Goal: Task Accomplishment & Management: Manage account settings

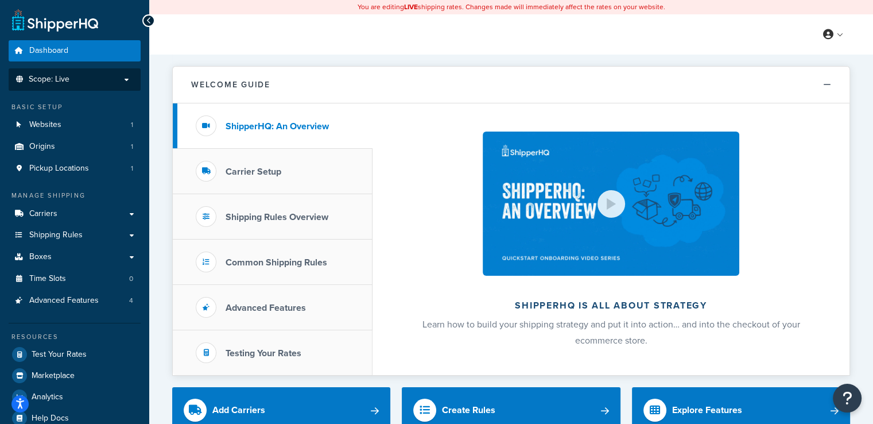
click at [83, 79] on p "Scope: Live" at bounding box center [75, 80] width 122 height 10
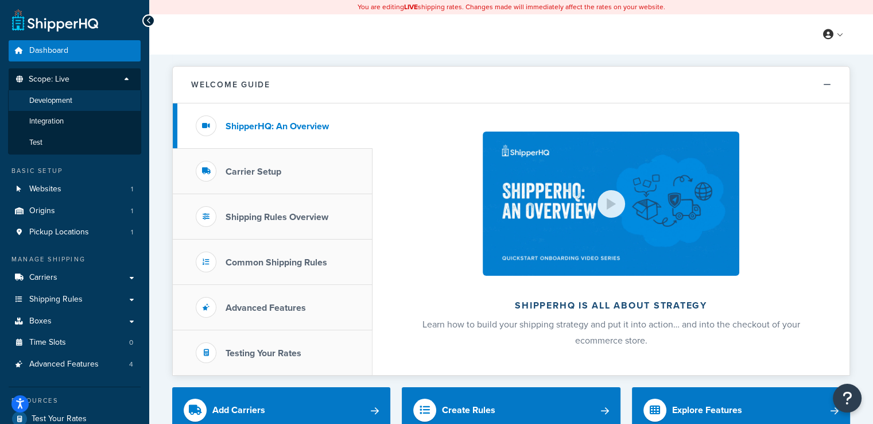
click at [80, 96] on li "Development" at bounding box center [74, 100] width 133 height 21
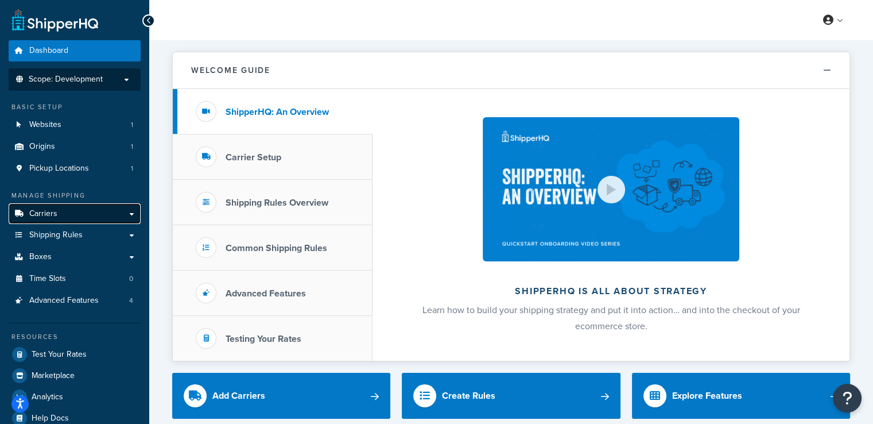
click at [79, 220] on link "Carriers" at bounding box center [75, 213] width 132 height 21
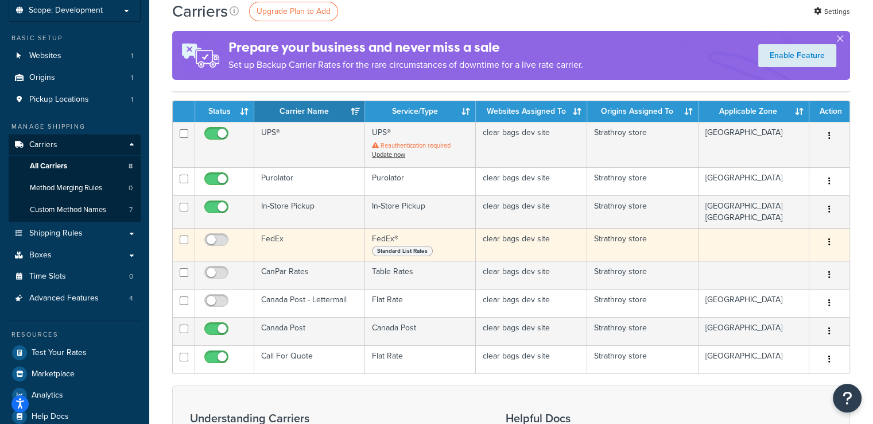
scroll to position [115, 0]
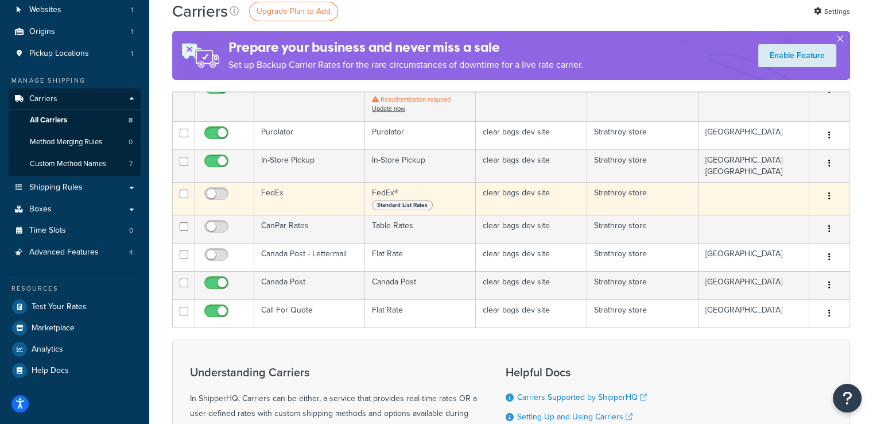
click at [299, 199] on td "FedEx" at bounding box center [309, 198] width 111 height 33
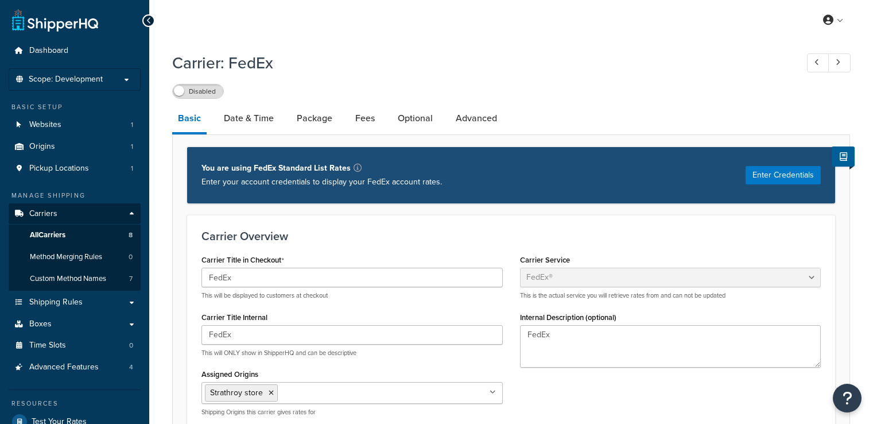
select select "fedEx"
select select "REGULAR_PICKUP"
select select "YOUR_PACKAGING"
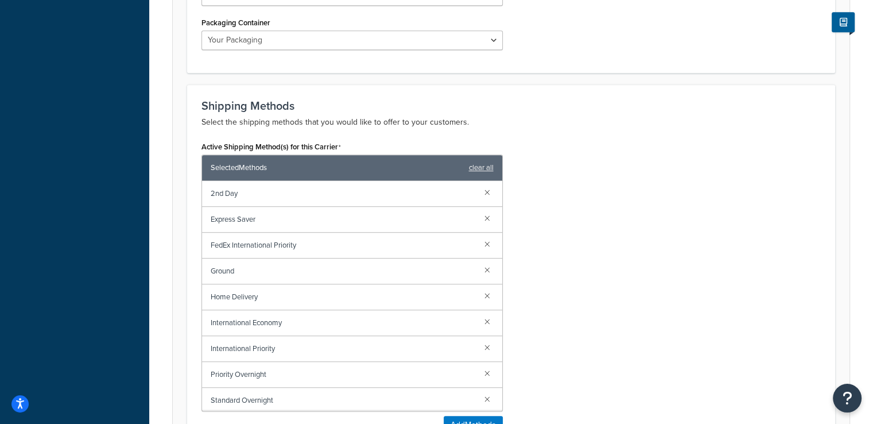
scroll to position [1, 0]
click at [342, 265] on span "Ground" at bounding box center [343, 270] width 265 height 16
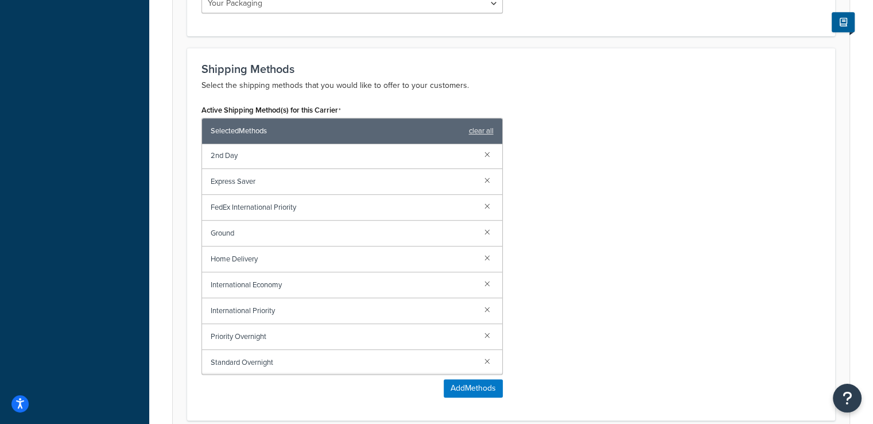
scroll to position [746, 0]
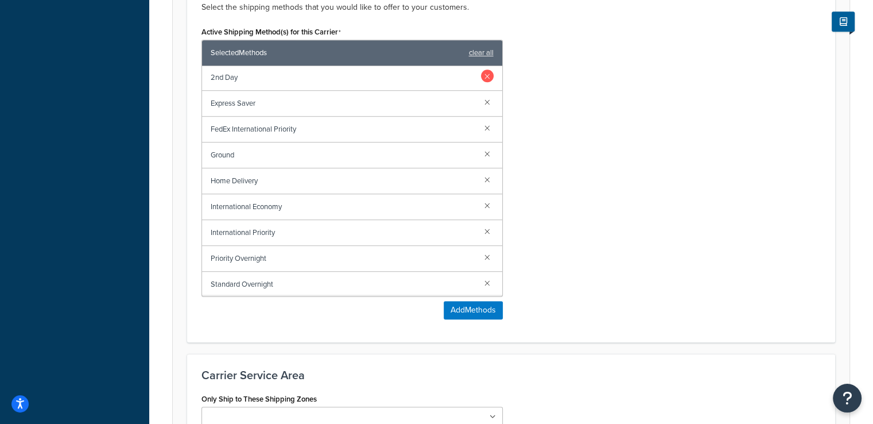
click at [481, 79] on link at bounding box center [487, 75] width 13 height 13
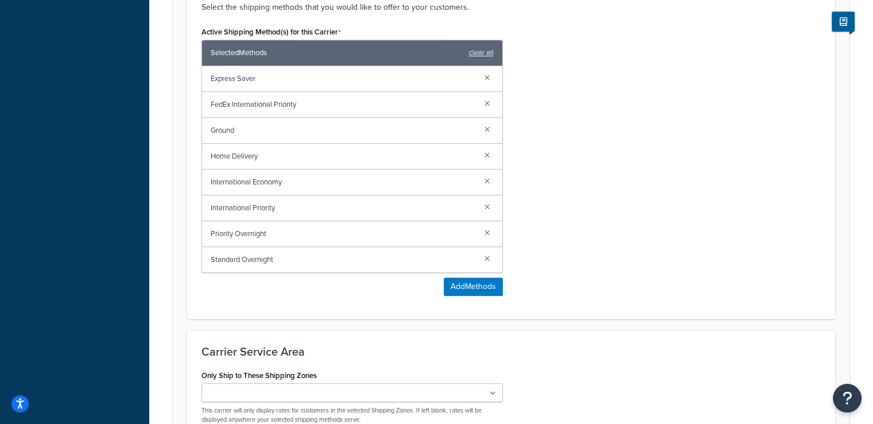
scroll to position [0, 0]
click at [487, 232] on link at bounding box center [487, 232] width 13 height 13
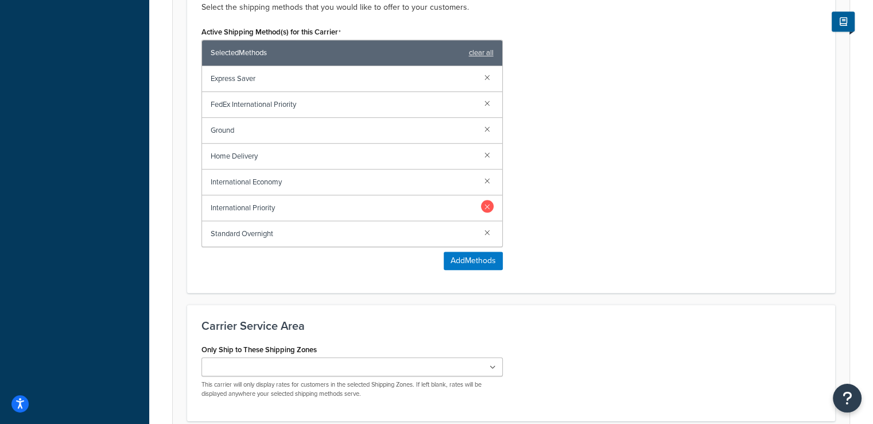
click at [487, 207] on link at bounding box center [487, 206] width 13 height 13
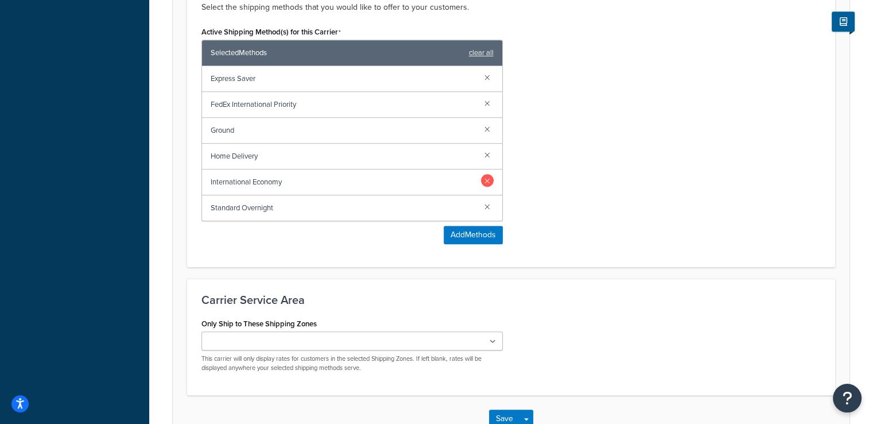
click at [484, 183] on link at bounding box center [487, 180] width 13 height 13
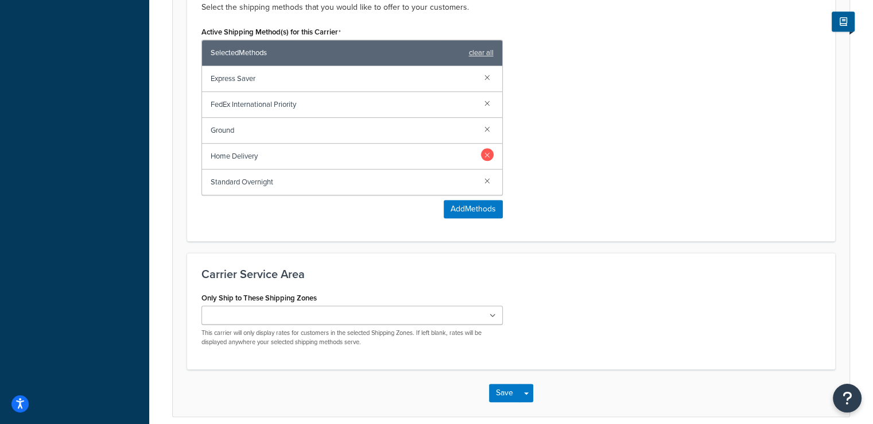
click at [485, 154] on link at bounding box center [487, 154] width 13 height 13
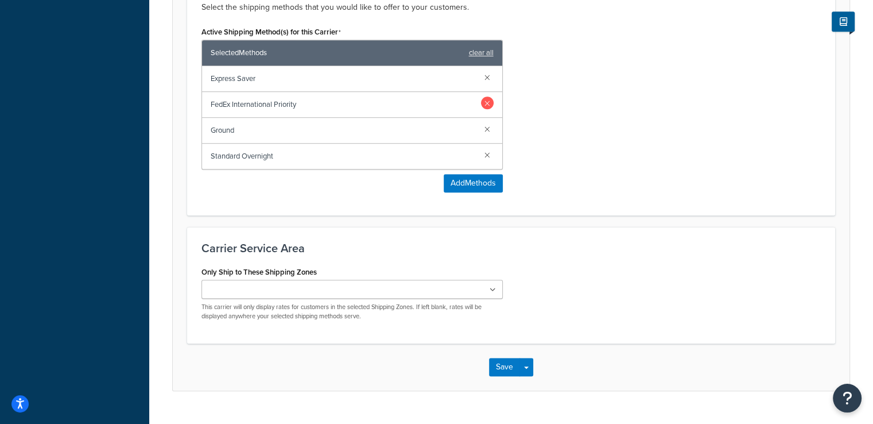
click at [488, 104] on link at bounding box center [487, 102] width 13 height 13
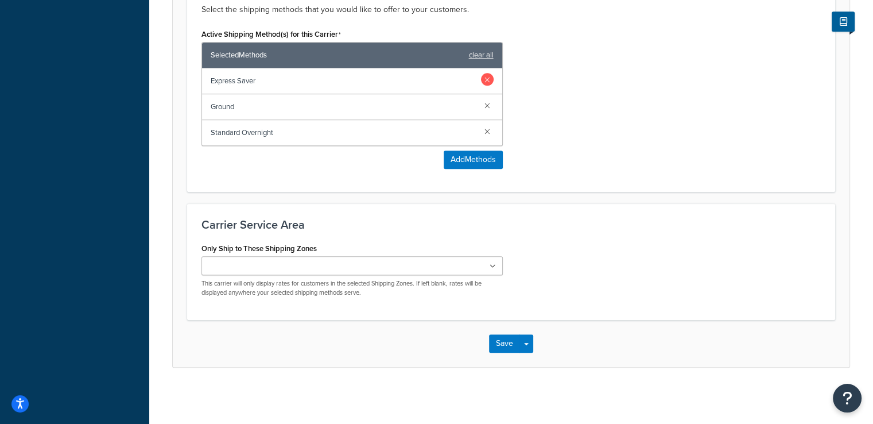
click at [489, 77] on link at bounding box center [487, 79] width 13 height 13
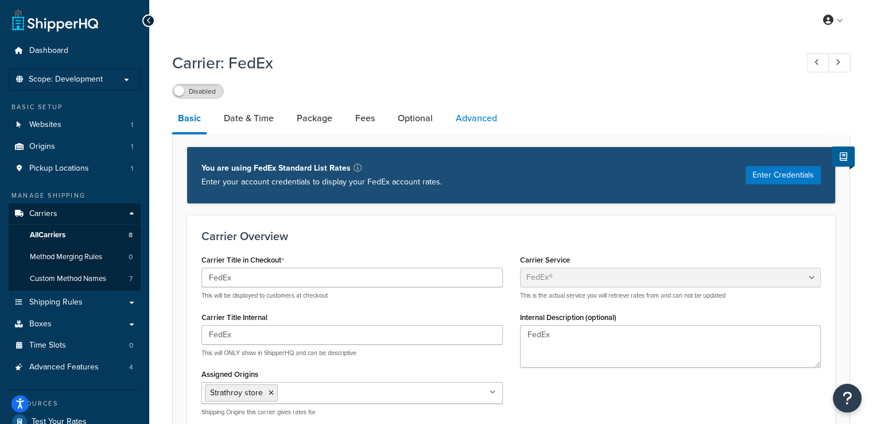
click at [470, 118] on link "Advanced" at bounding box center [476, 119] width 53 height 28
select select "false"
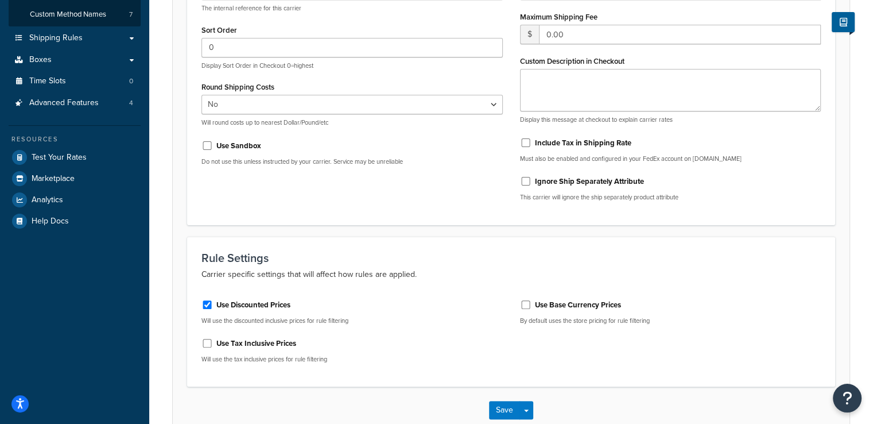
scroll to position [287, 0]
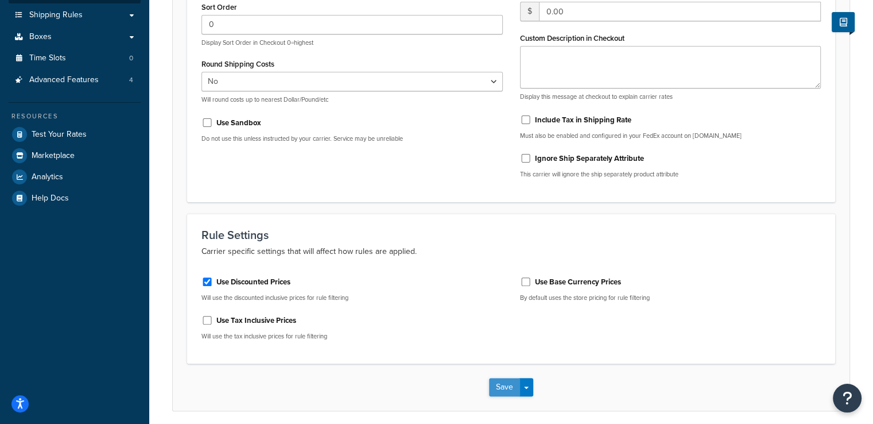
click at [505, 389] on button "Save" at bounding box center [504, 387] width 31 height 18
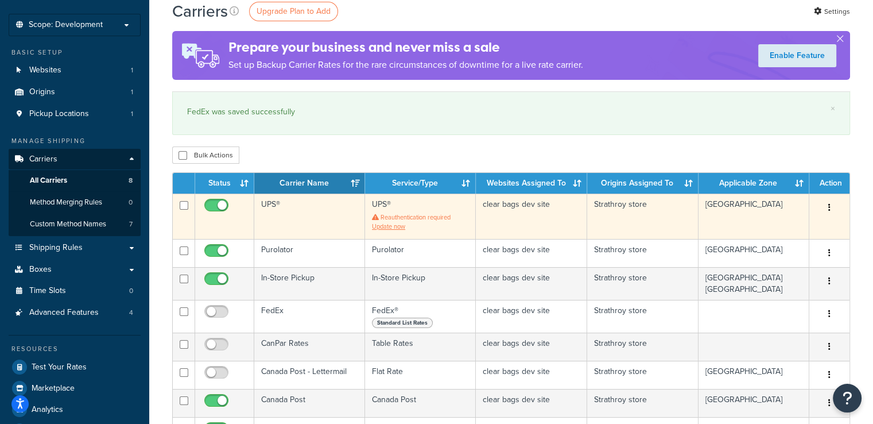
scroll to position [115, 0]
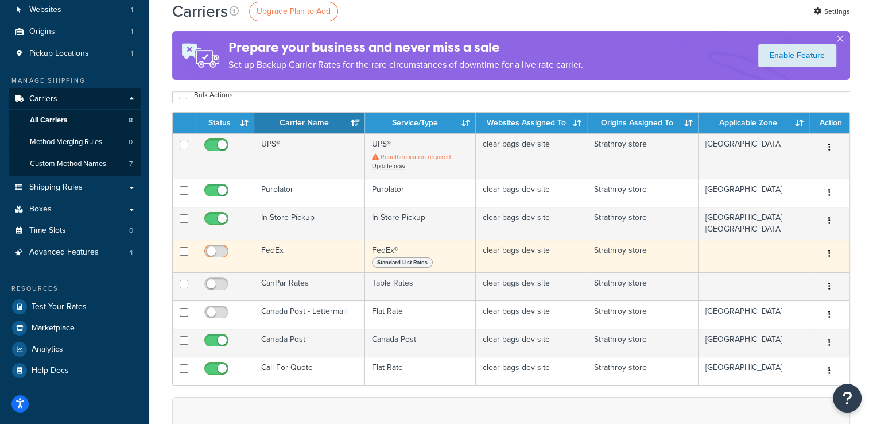
click at [223, 250] on input "checkbox" at bounding box center [218, 254] width 32 height 14
checkbox input "true"
click at [309, 260] on td "FedEx" at bounding box center [309, 255] width 111 height 33
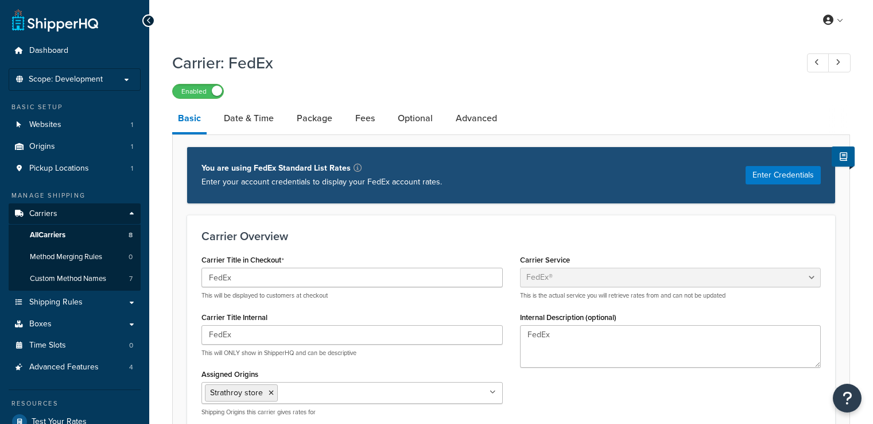
select select "fedEx"
select select "REGULAR_PICKUP"
select select "YOUR_PACKAGING"
click at [318, 129] on link "Package" at bounding box center [314, 119] width 47 height 28
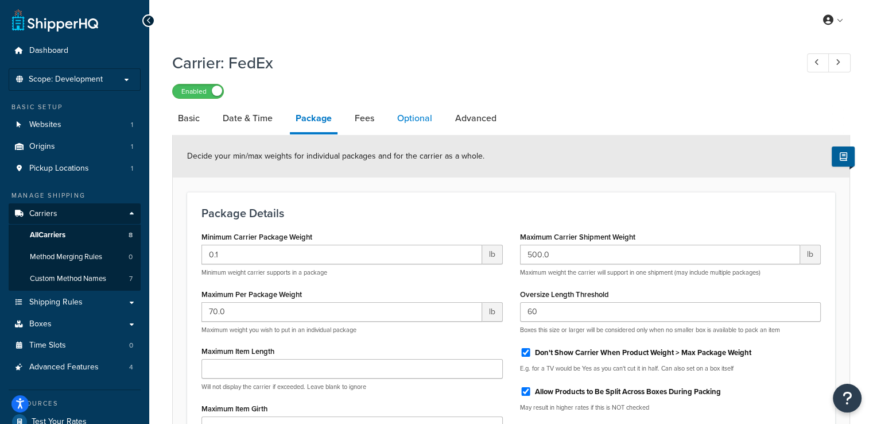
click at [405, 119] on link "Optional" at bounding box center [415, 119] width 47 height 28
select select "business"
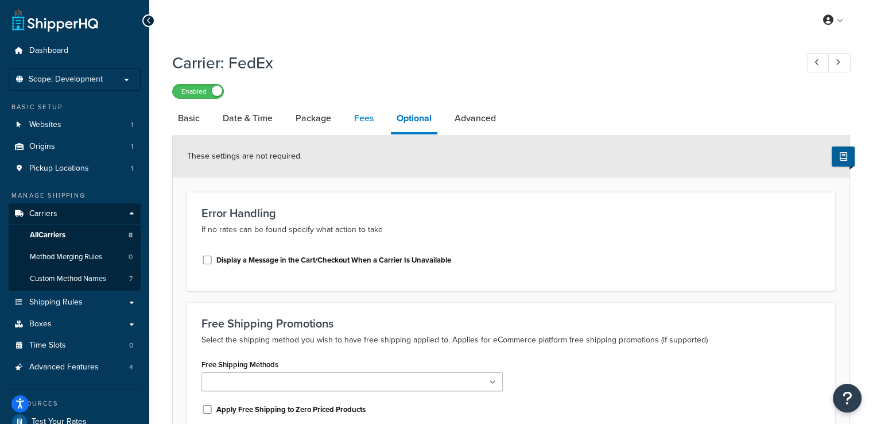
click at [368, 115] on link "Fees" at bounding box center [364, 119] width 31 height 28
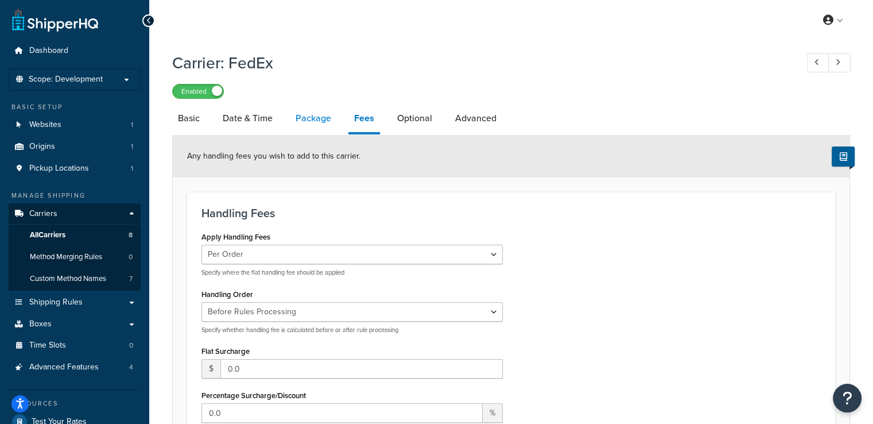
click at [319, 120] on link "Package" at bounding box center [313, 119] width 47 height 28
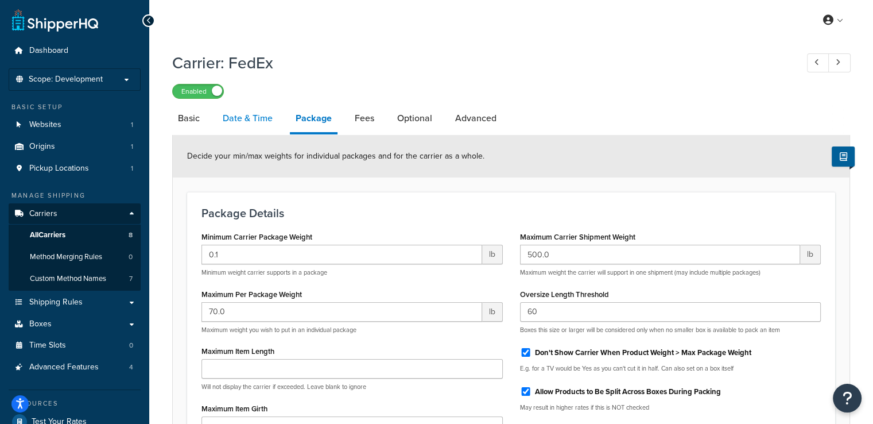
click at [250, 118] on link "Date & Time" at bounding box center [247, 119] width 61 height 28
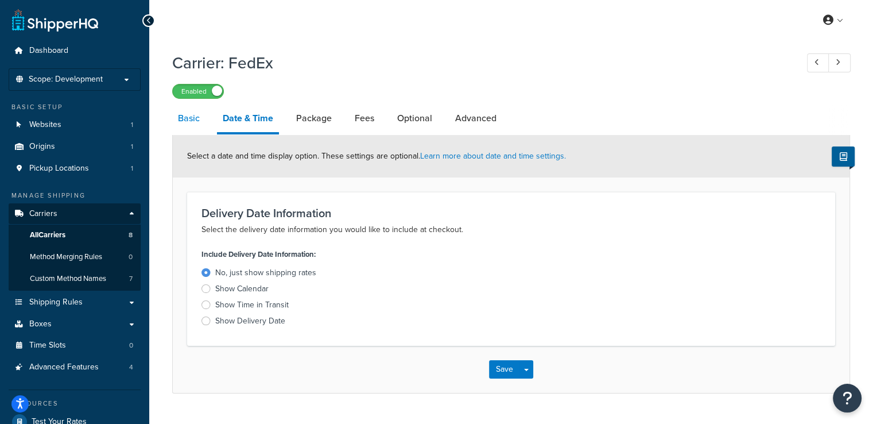
click at [195, 123] on link "Basic" at bounding box center [188, 119] width 33 height 28
select select "fedEx"
select select "REGULAR_PICKUP"
select select "YOUR_PACKAGING"
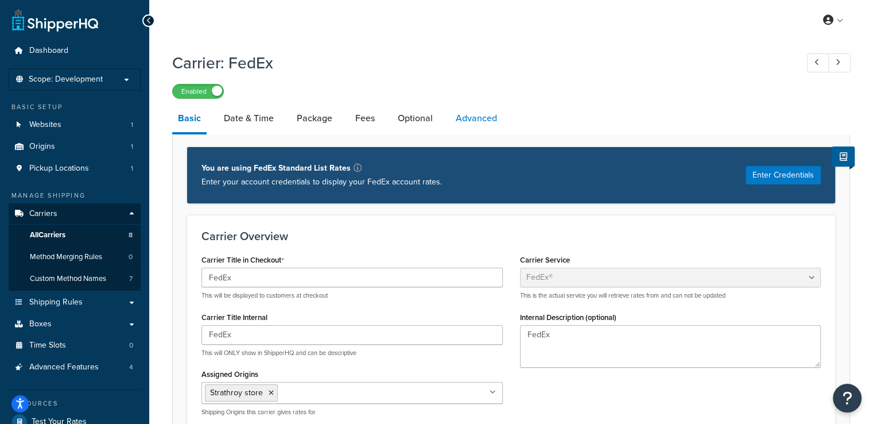
click at [476, 127] on link "Advanced" at bounding box center [476, 119] width 53 height 28
select select "false"
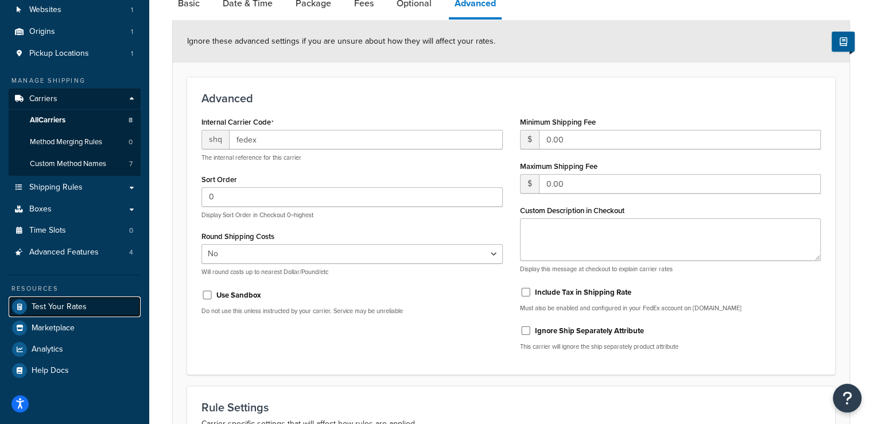
click at [71, 312] on link "Test Your Rates" at bounding box center [75, 306] width 132 height 21
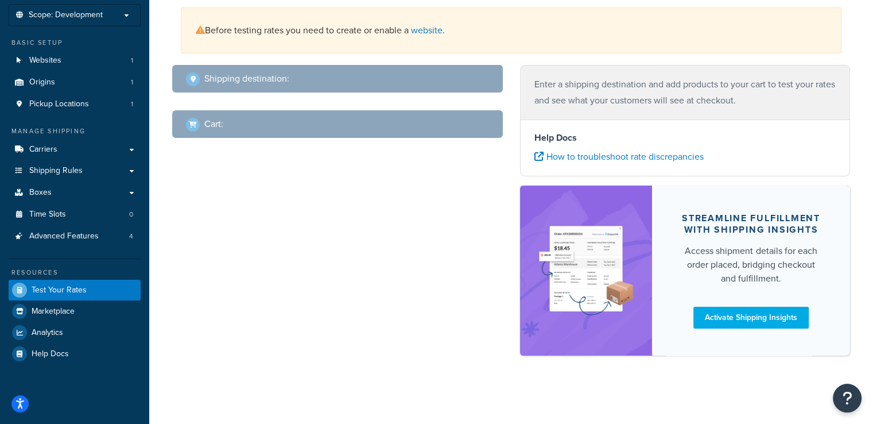
scroll to position [19, 0]
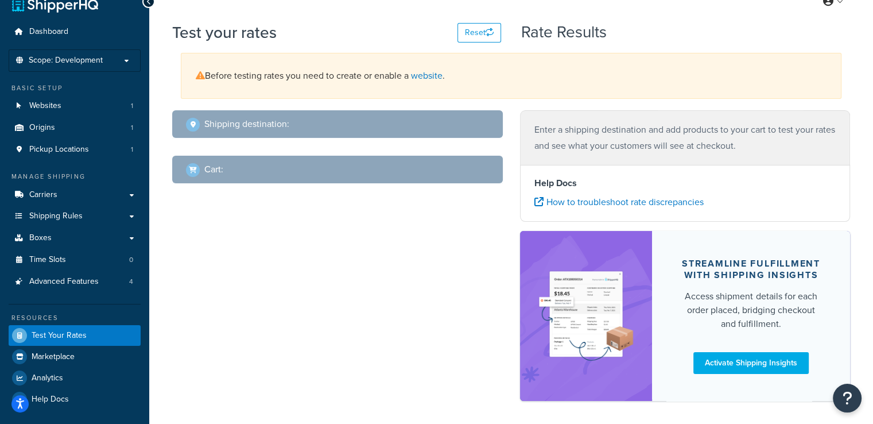
select select "[GEOGRAPHIC_DATA]"
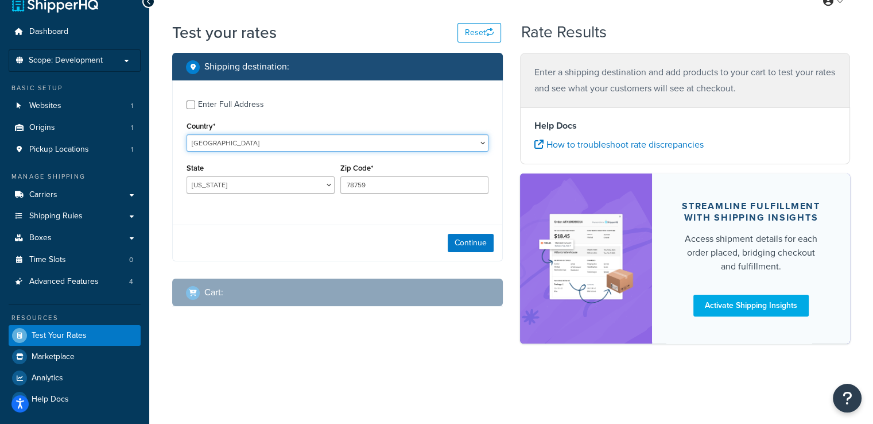
click at [290, 143] on select "[GEOGRAPHIC_DATA] [GEOGRAPHIC_DATA] [GEOGRAPHIC_DATA] [GEOGRAPHIC_DATA] [GEOGRA…" at bounding box center [338, 142] width 302 height 17
select select "CA"
click at [187, 134] on select "[GEOGRAPHIC_DATA] [GEOGRAPHIC_DATA] [GEOGRAPHIC_DATA] [GEOGRAPHIC_DATA] [GEOGRA…" at bounding box center [338, 142] width 302 height 17
